Goal: Find contact information: Obtain details needed to contact an individual or organization

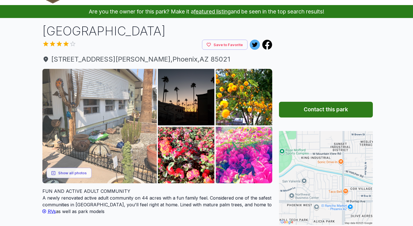
scroll to position [28, 0]
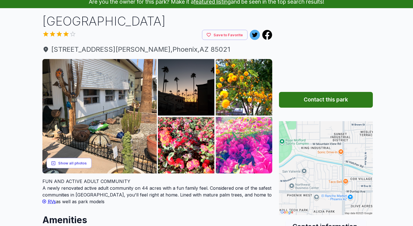
click at [75, 162] on button "Show all photos" at bounding box center [69, 163] width 45 height 10
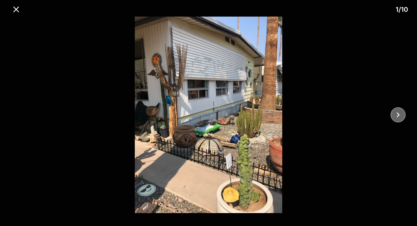
click at [397, 115] on icon "close" at bounding box center [398, 115] width 10 height 10
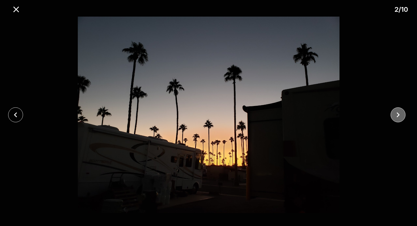
click at [397, 115] on icon "close" at bounding box center [398, 115] width 10 height 10
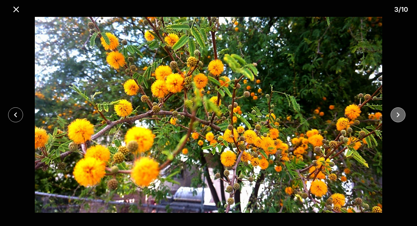
click at [397, 115] on icon "close" at bounding box center [398, 115] width 10 height 10
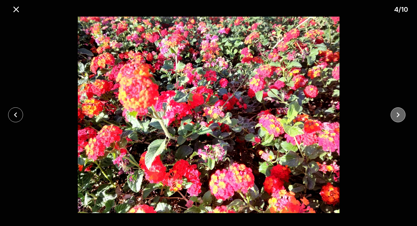
click at [397, 115] on icon "close" at bounding box center [398, 115] width 10 height 10
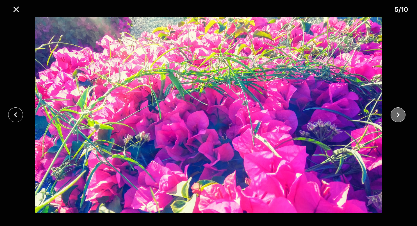
click at [397, 115] on icon "close" at bounding box center [398, 115] width 10 height 10
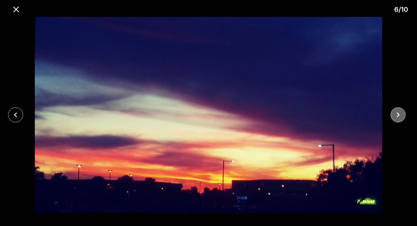
click at [397, 115] on icon "close" at bounding box center [398, 115] width 10 height 10
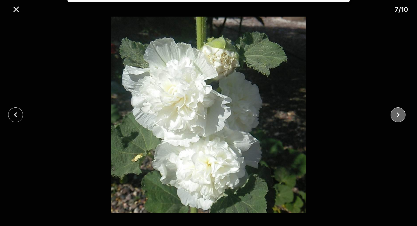
click at [397, 115] on icon "close" at bounding box center [398, 115] width 10 height 10
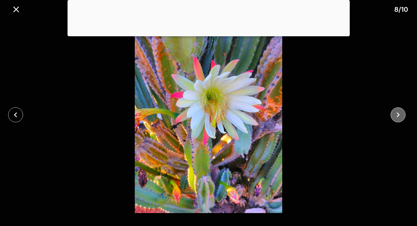
click at [399, 116] on icon "close" at bounding box center [398, 115] width 10 height 10
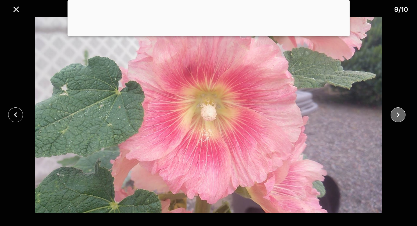
click at [393, 115] on icon "close" at bounding box center [398, 115] width 10 height 10
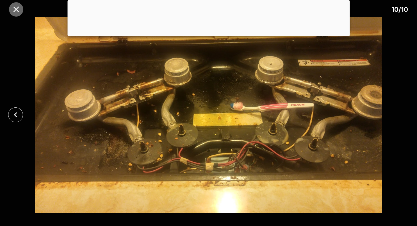
click at [15, 8] on icon "close" at bounding box center [16, 9] width 6 height 6
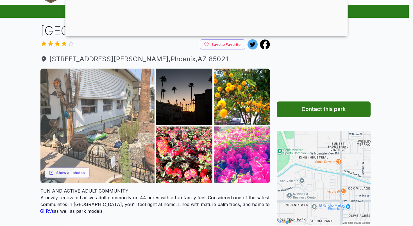
scroll to position [56, 0]
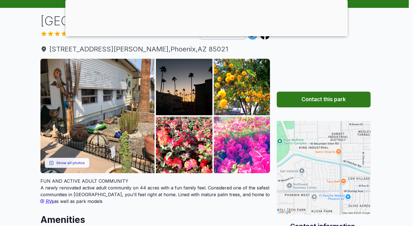
click at [331, 98] on button "Contact this park" at bounding box center [324, 100] width 94 height 16
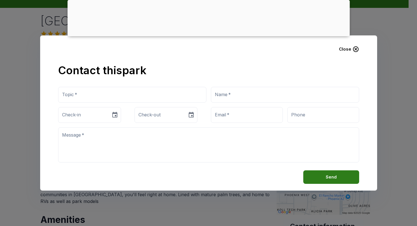
click at [356, 49] on icon "button" at bounding box center [355, 49] width 7 height 7
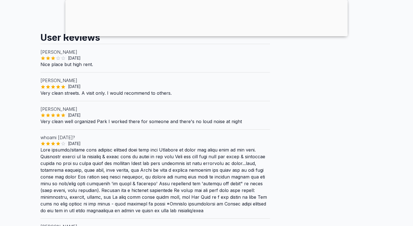
scroll to position [618, 0]
